Goal: Information Seeking & Learning: Learn about a topic

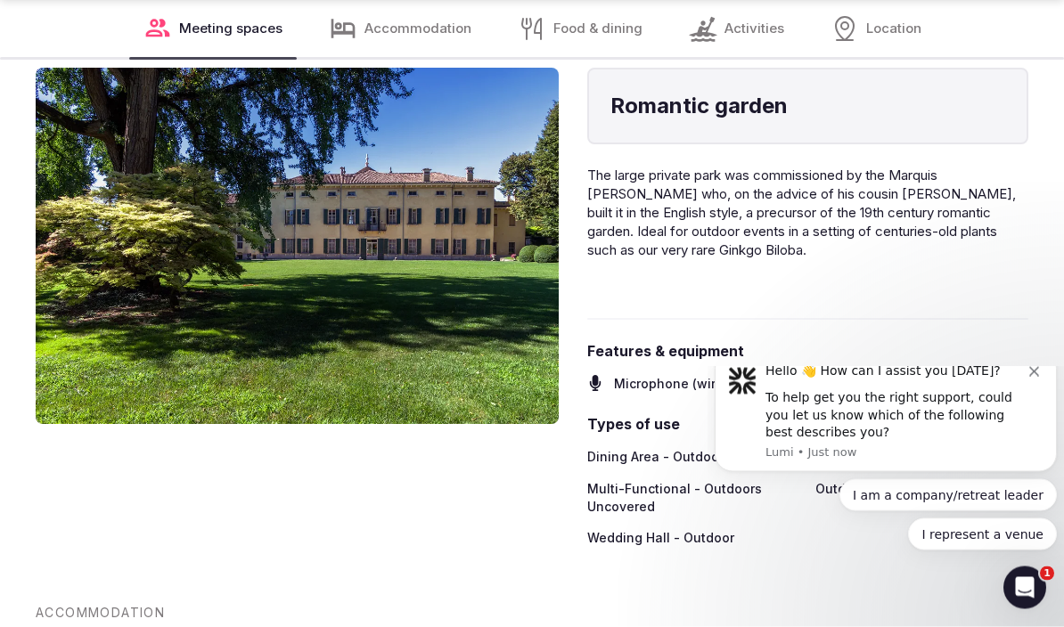
scroll to position [5825, 0]
click at [1035, 377] on icon "Dismiss notification" at bounding box center [1034, 372] width 10 height 10
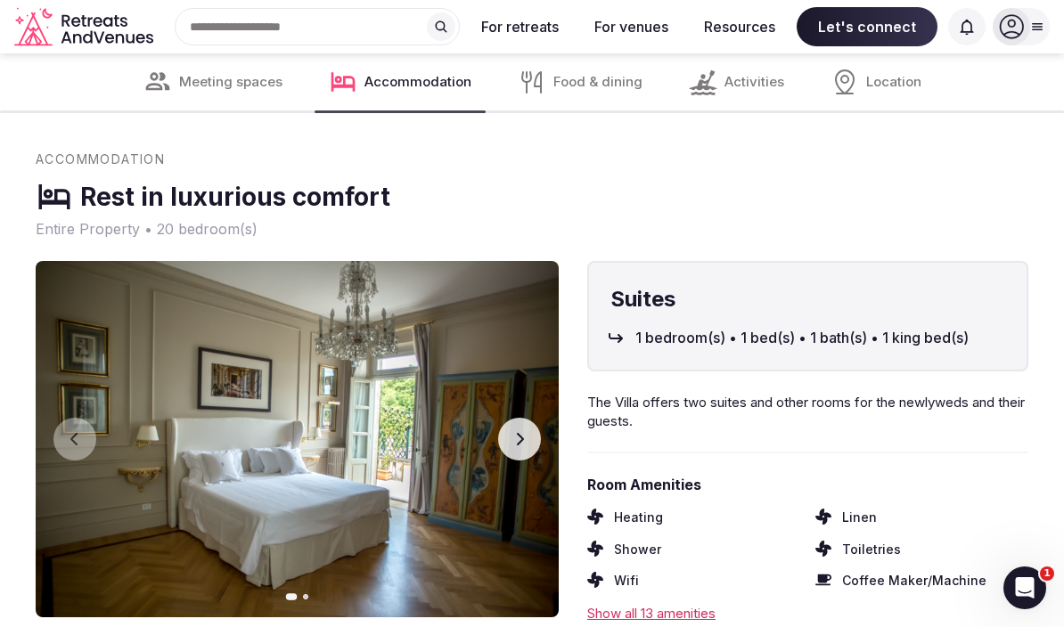
scroll to position [6278, 0]
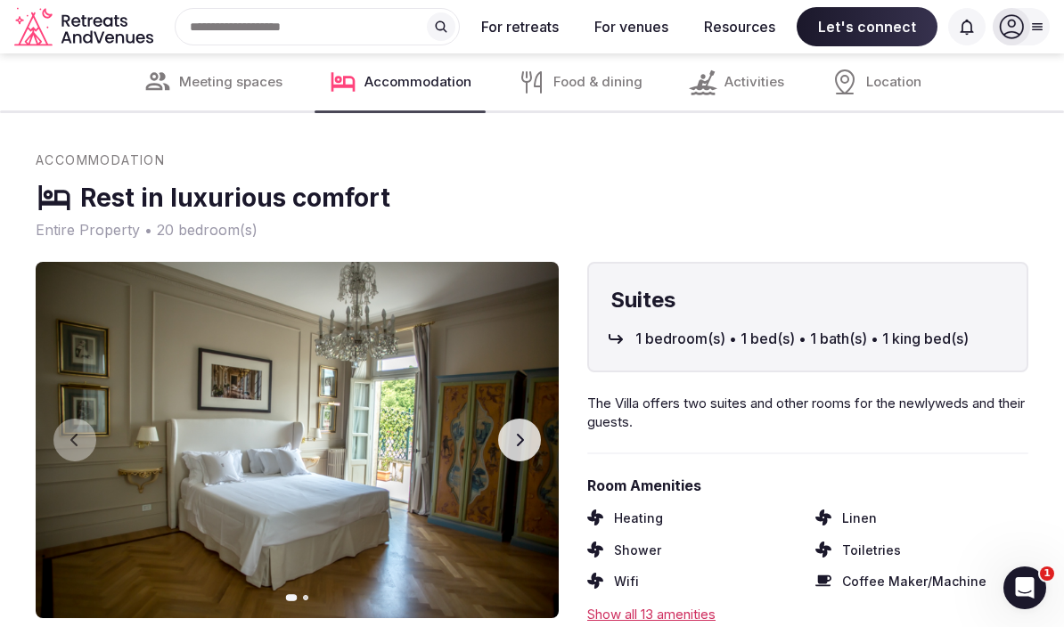
click at [528, 419] on button "Next slide" at bounding box center [519, 440] width 43 height 43
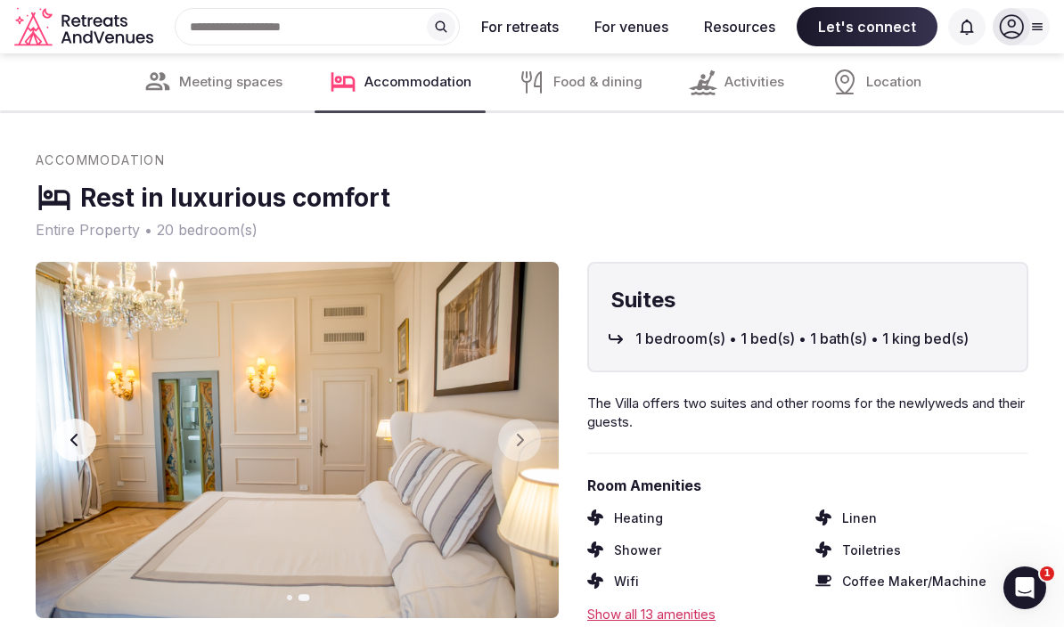
click at [68, 433] on icon "button" at bounding box center [75, 440] width 14 height 14
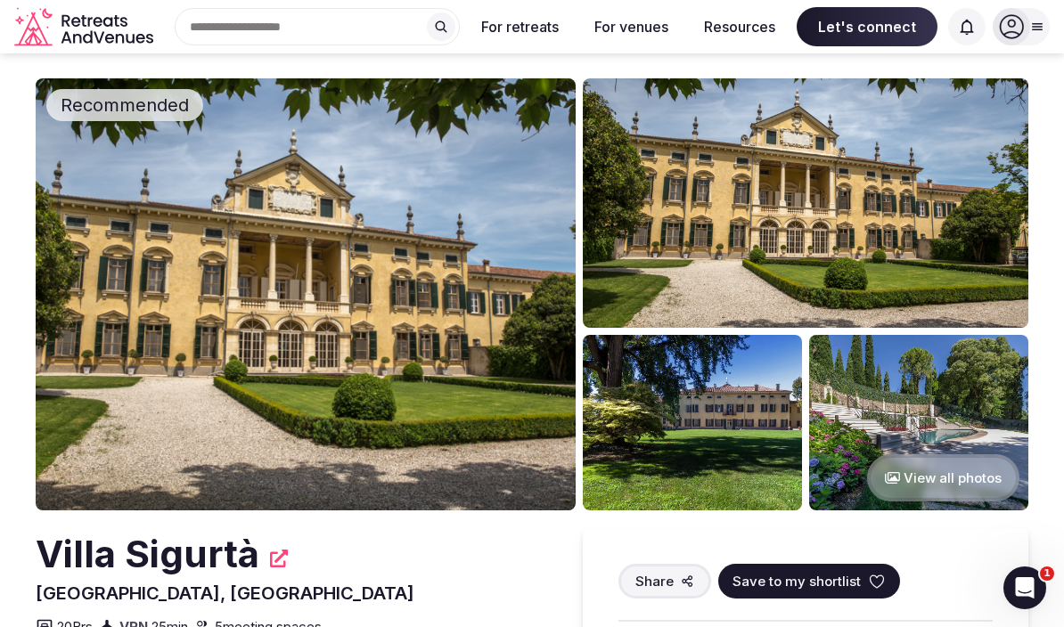
scroll to position [5, 0]
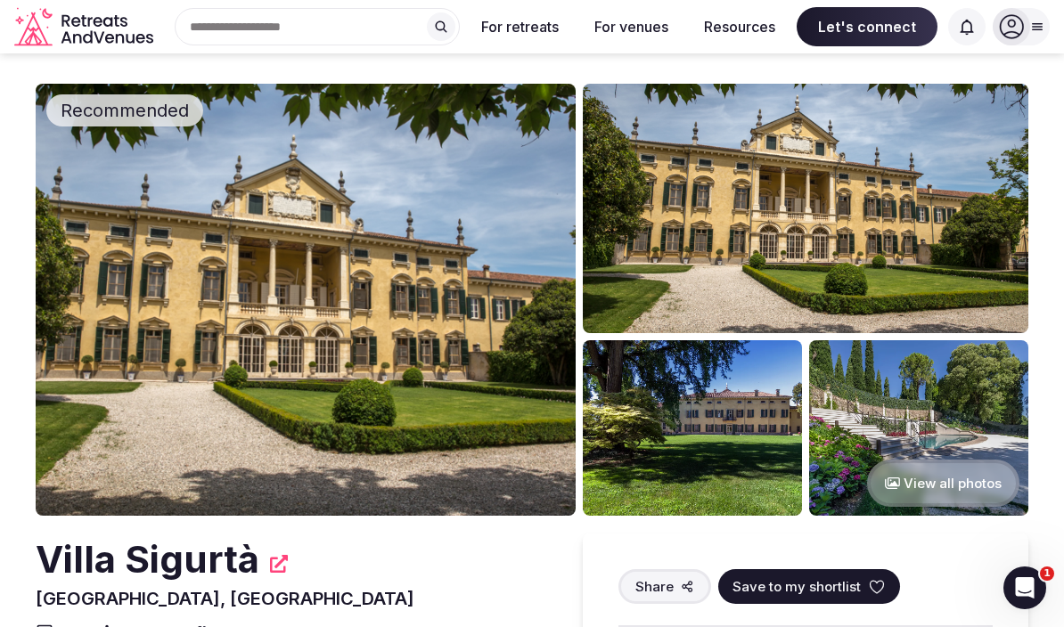
click at [964, 483] on button "View all photos" at bounding box center [943, 483] width 152 height 47
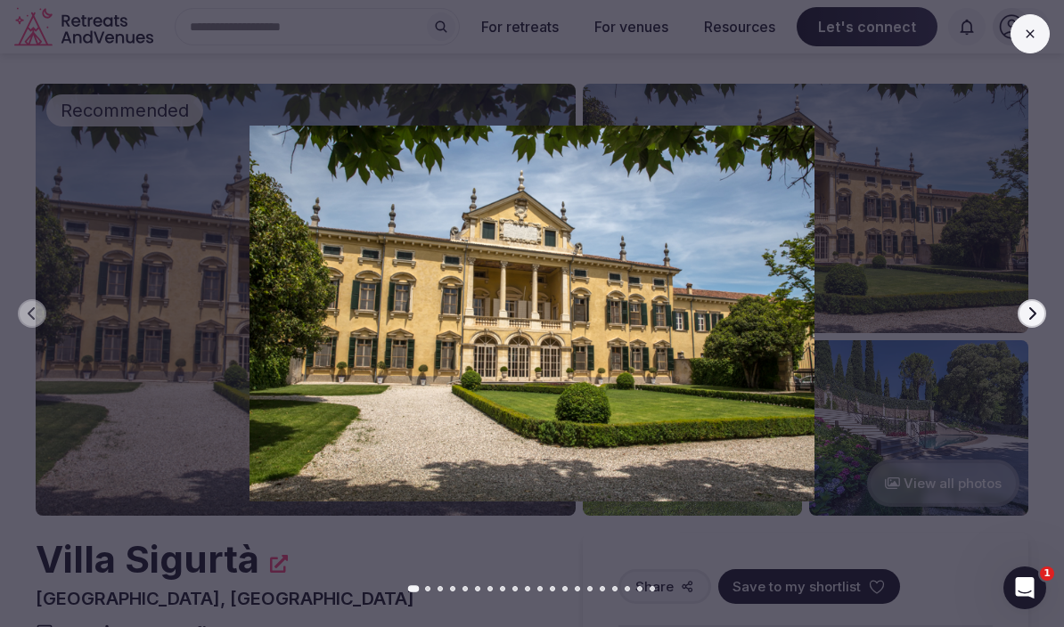
click at [1029, 318] on icon "button" at bounding box center [1032, 314] width 14 height 14
click at [1034, 309] on icon "button" at bounding box center [1032, 314] width 14 height 14
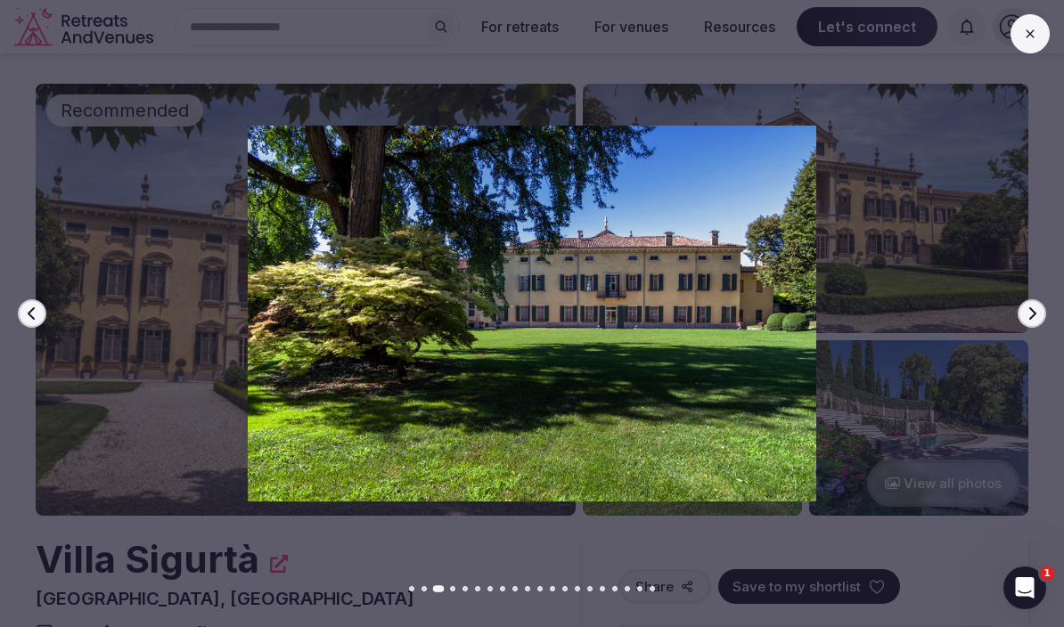
click at [1038, 315] on icon "button" at bounding box center [1032, 314] width 14 height 14
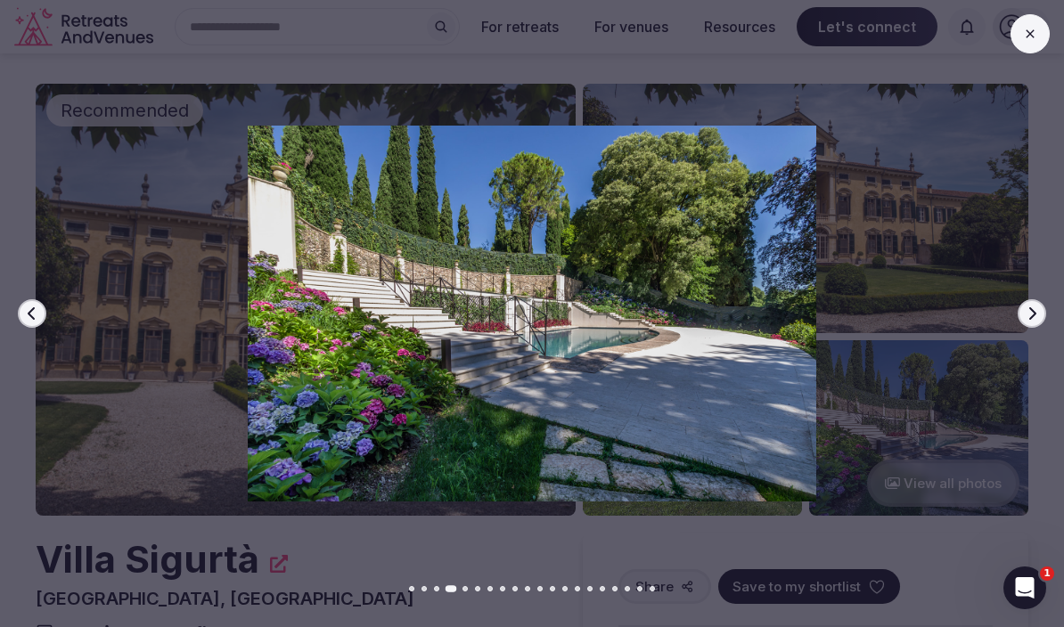
click at [1036, 311] on icon "button" at bounding box center [1032, 314] width 14 height 14
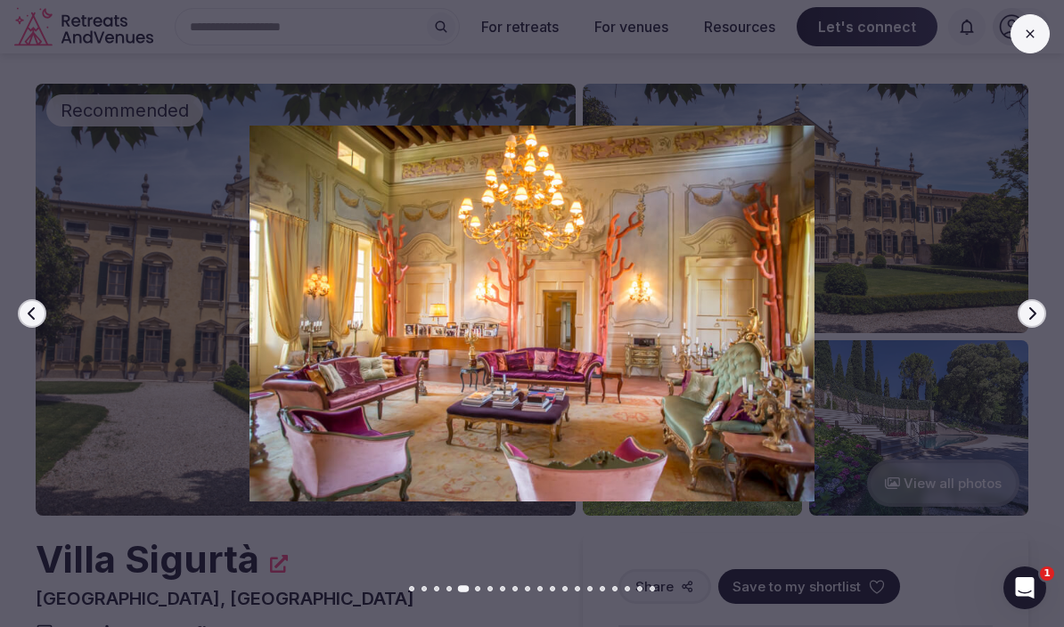
click at [1036, 314] on icon "button" at bounding box center [1032, 314] width 14 height 14
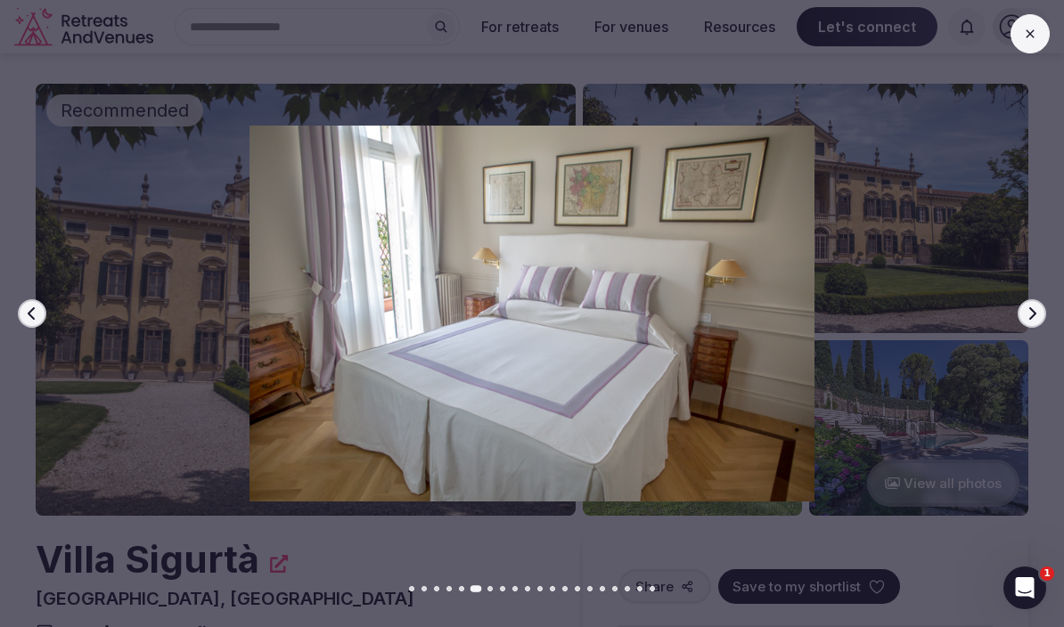
click at [1042, 314] on button "Next slide" at bounding box center [1032, 313] width 29 height 29
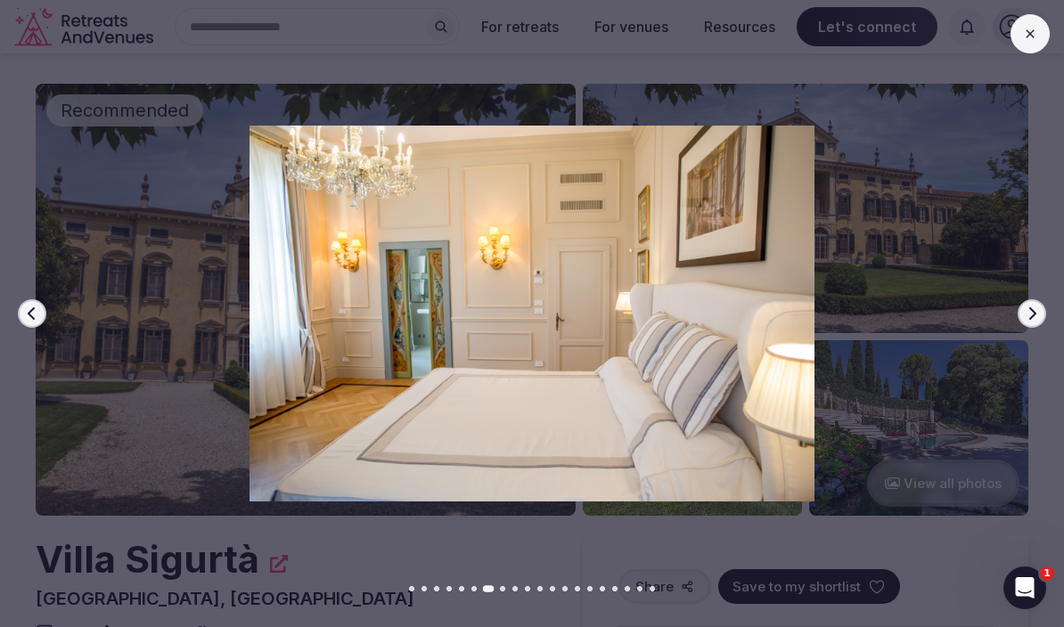
click at [1038, 314] on icon "button" at bounding box center [1032, 314] width 14 height 14
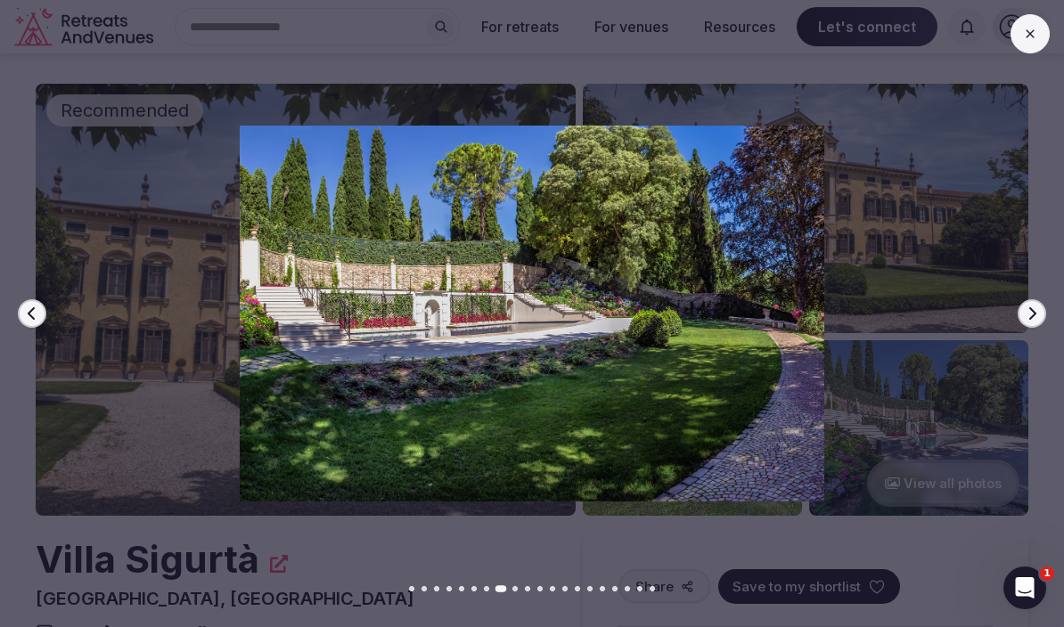
click at [1042, 585] on div "Open Intercom Messenger" at bounding box center [1024, 588] width 59 height 59
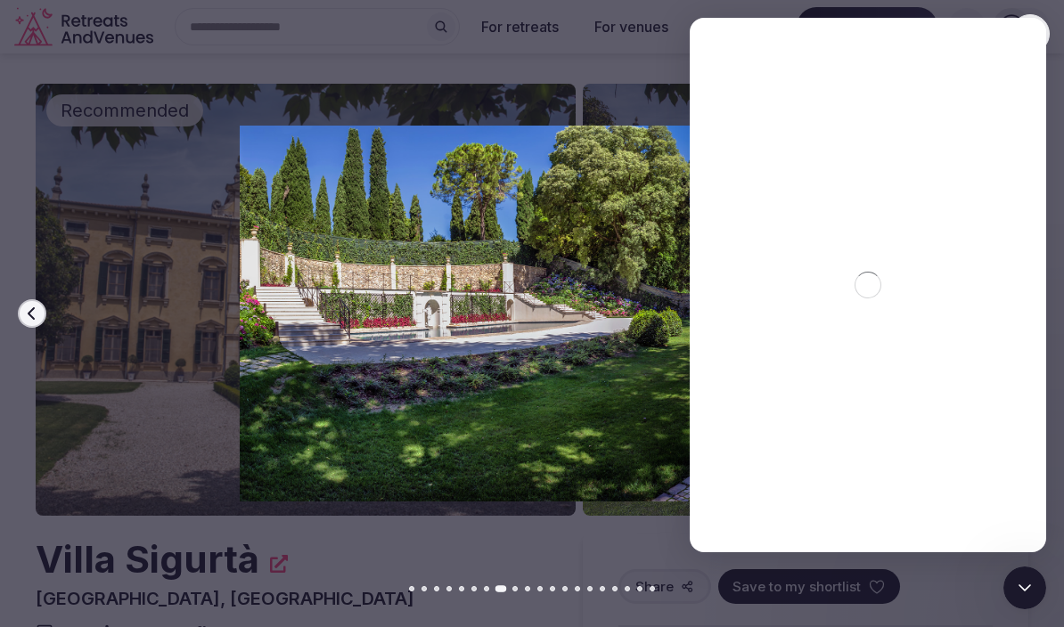
scroll to position [0, 0]
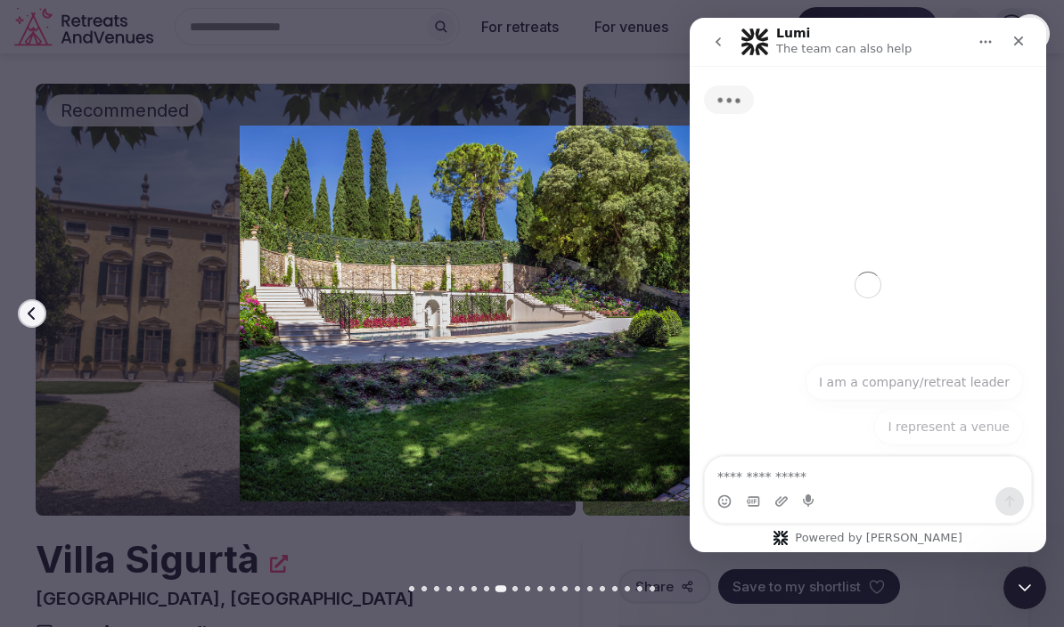
click at [956, 574] on div "Previous slide Next slide" at bounding box center [532, 313] width 1064 height 627
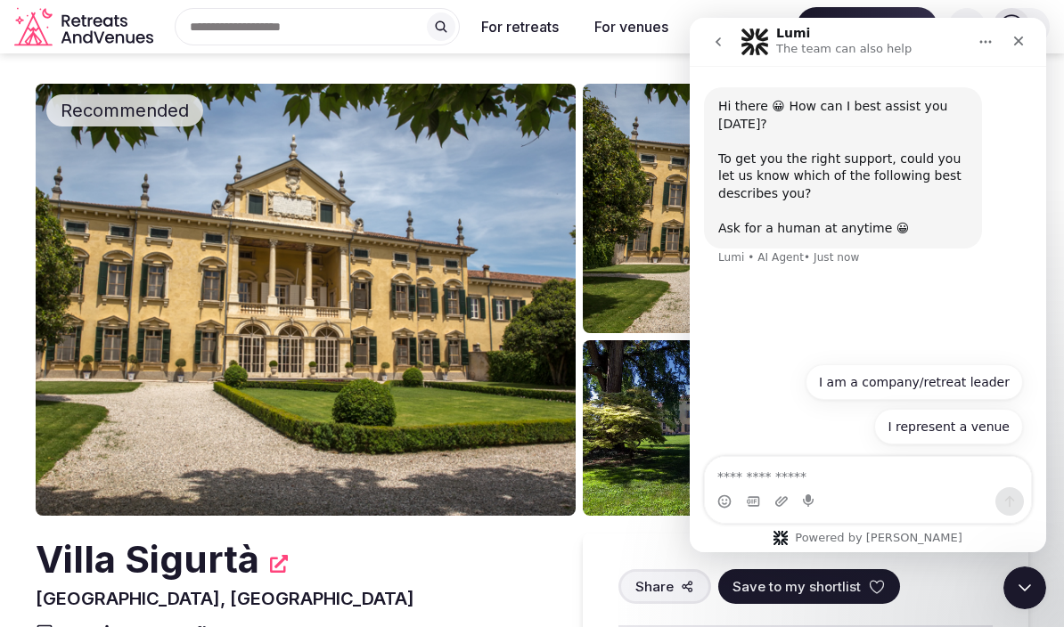
click at [1029, 33] on div "Close" at bounding box center [1019, 41] width 32 height 32
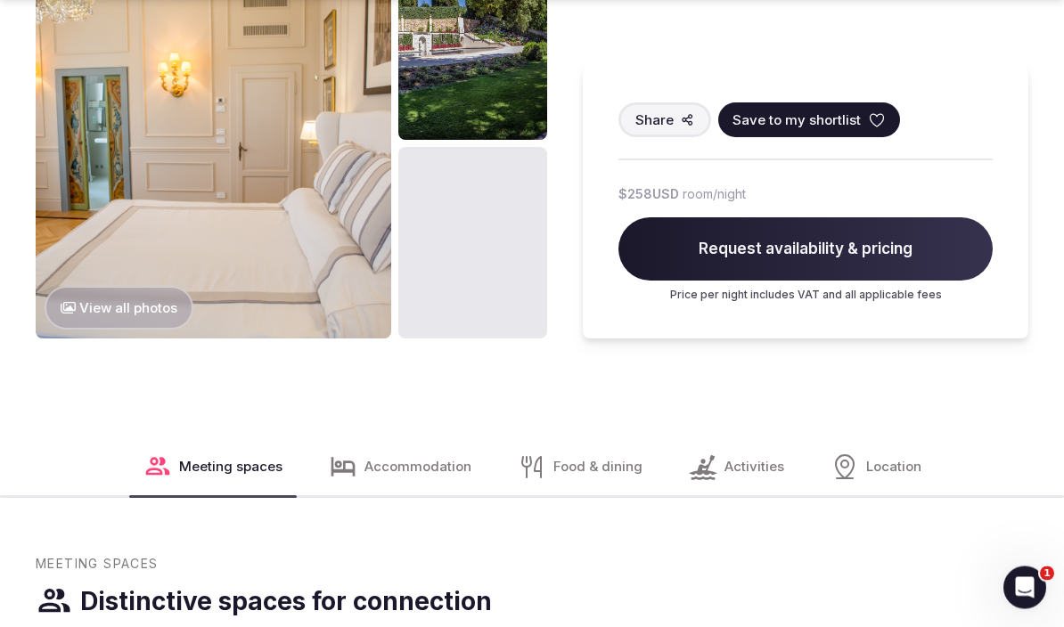
scroll to position [1578, 0]
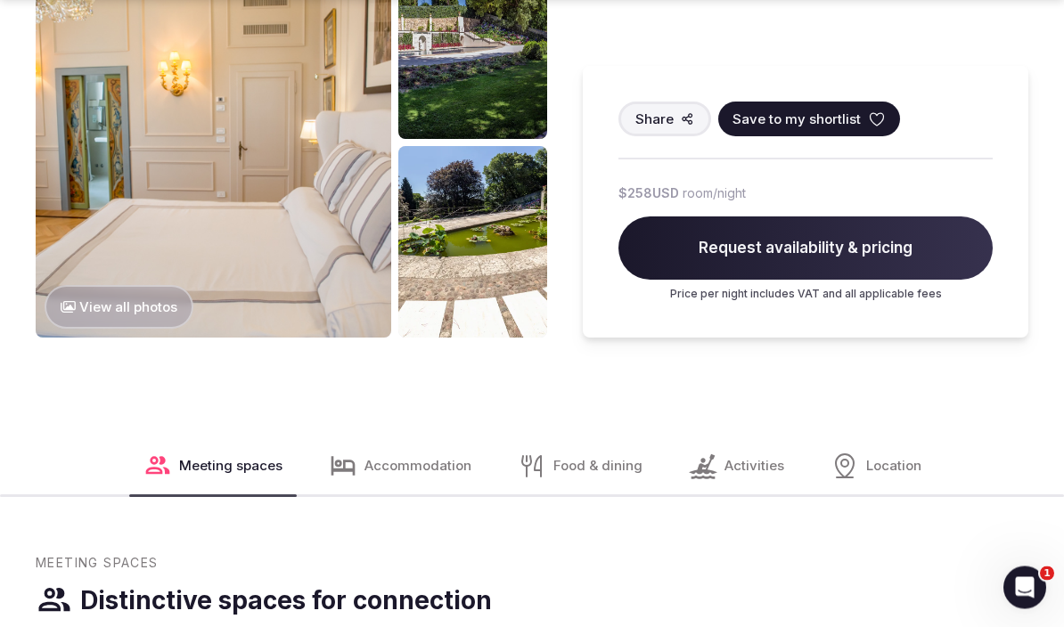
click at [618, 457] on span "Food & dining" at bounding box center [597, 466] width 89 height 19
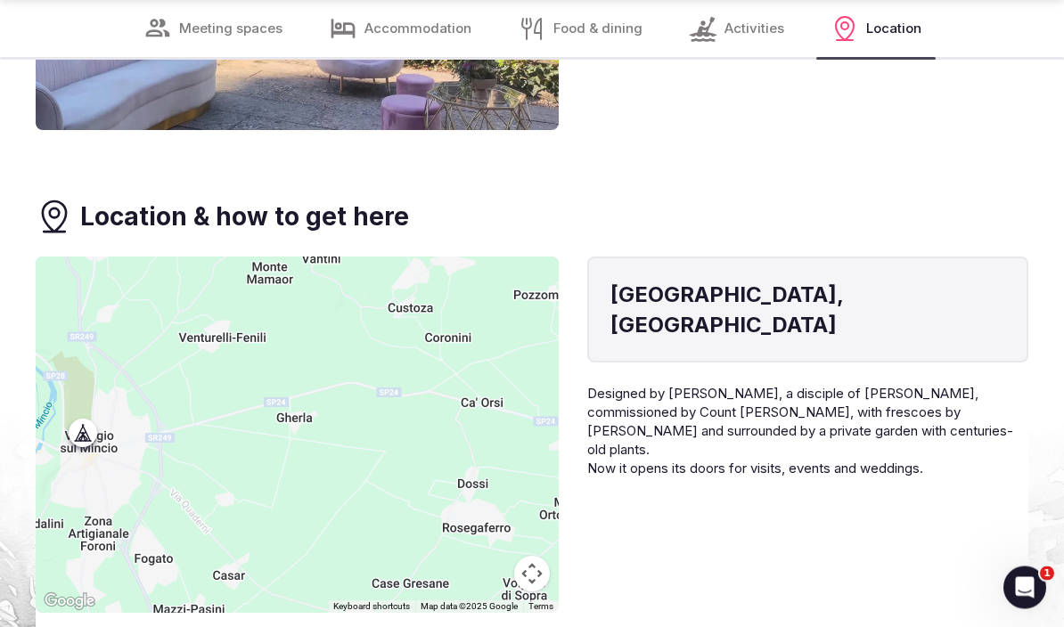
scroll to position [7772, 0]
